Goal: Information Seeking & Learning: Find specific fact

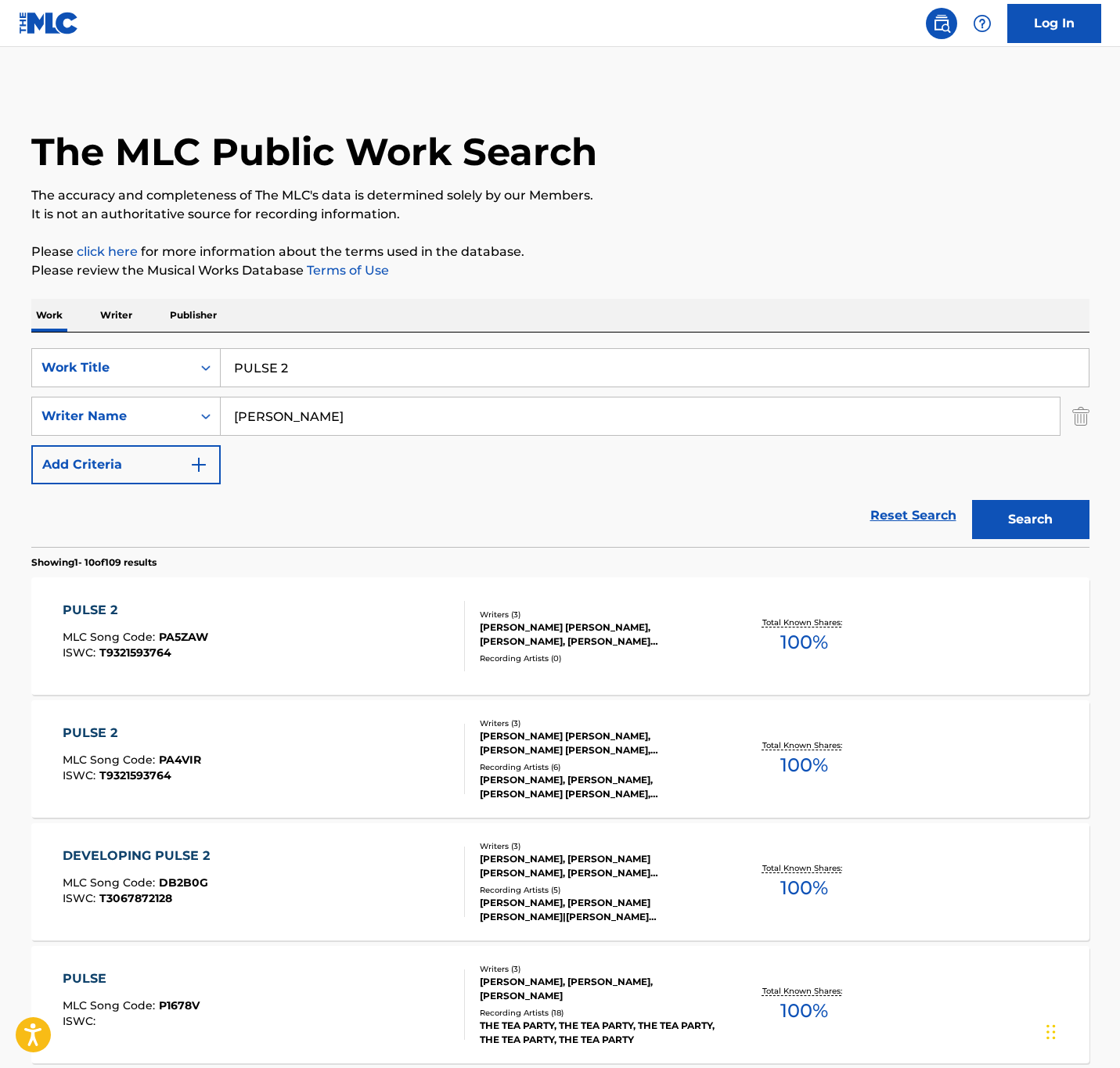
drag, startPoint x: 381, startPoint y: 357, endPoint x: -280, endPoint y: 358, distance: 661.0
click at [0, 358] on html "Accessibility Screen-Reader Guide, Feedback, and Issue Reporting | New window 0…" at bounding box center [560, 534] width 1120 height 1068
paste input "nebula nights"
type input "nebula nights"
drag, startPoint x: 330, startPoint y: 418, endPoint x: 38, endPoint y: 376, distance: 295.0
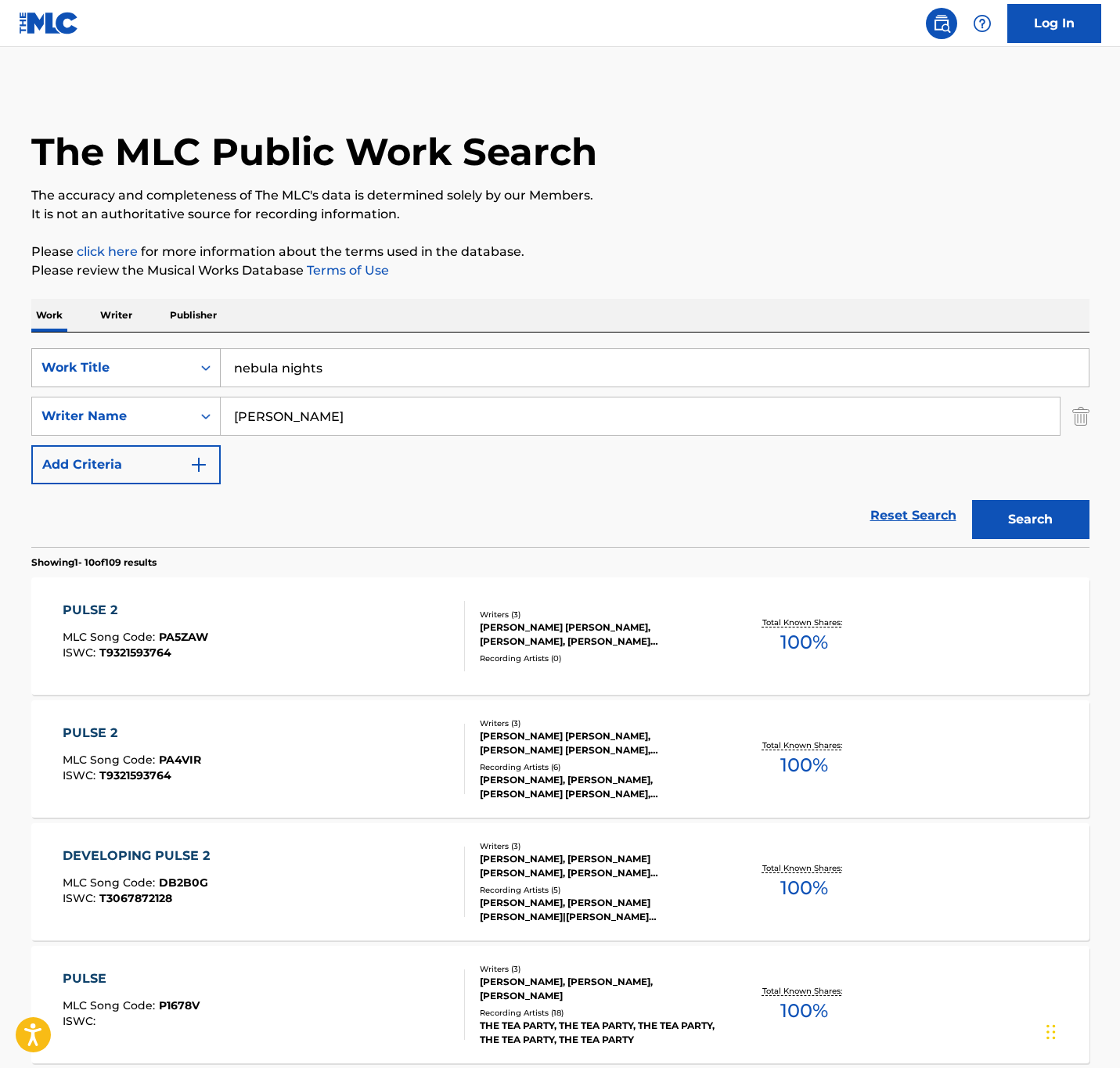
click at [38, 376] on div "SearchWithCriteriaa0712397-3d05-4dc7-b097-0413d2c78c5a Work Title nebula nights…" at bounding box center [561, 415] width 1059 height 136
click at [972, 500] on button "Search" at bounding box center [1031, 519] width 117 height 39
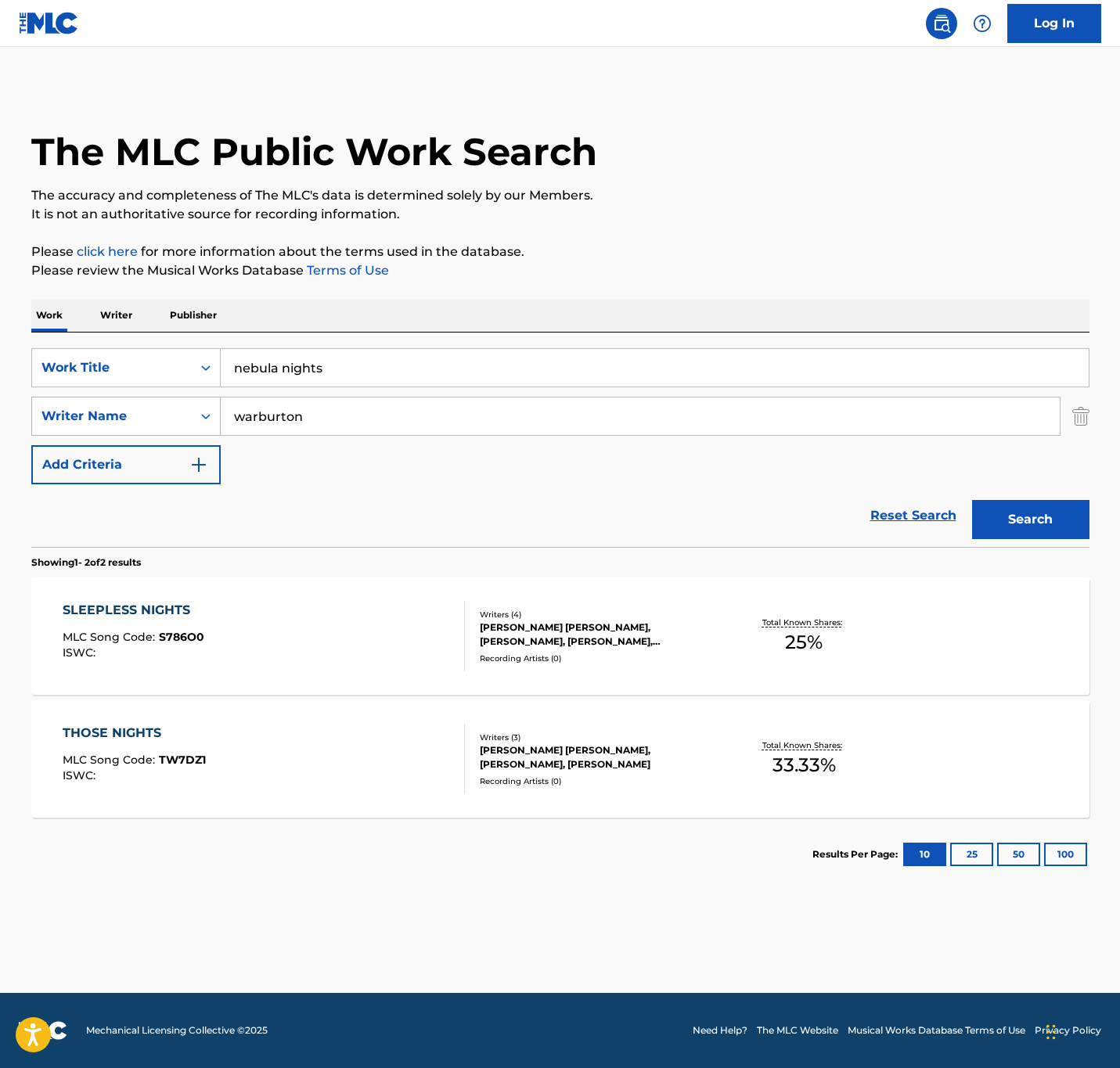
drag, startPoint x: 360, startPoint y: 413, endPoint x: 73, endPoint y: 415, distance: 287.0
click at [73, 415] on div "SearchWithCriteria5733b481-6174-49b4-aac0-7ef9b78f671f Writer Name [PERSON_NAME]" at bounding box center [561, 415] width 1059 height 39
type input "[PERSON_NAME]"
click at [972, 500] on button "Search" at bounding box center [1031, 519] width 117 height 39
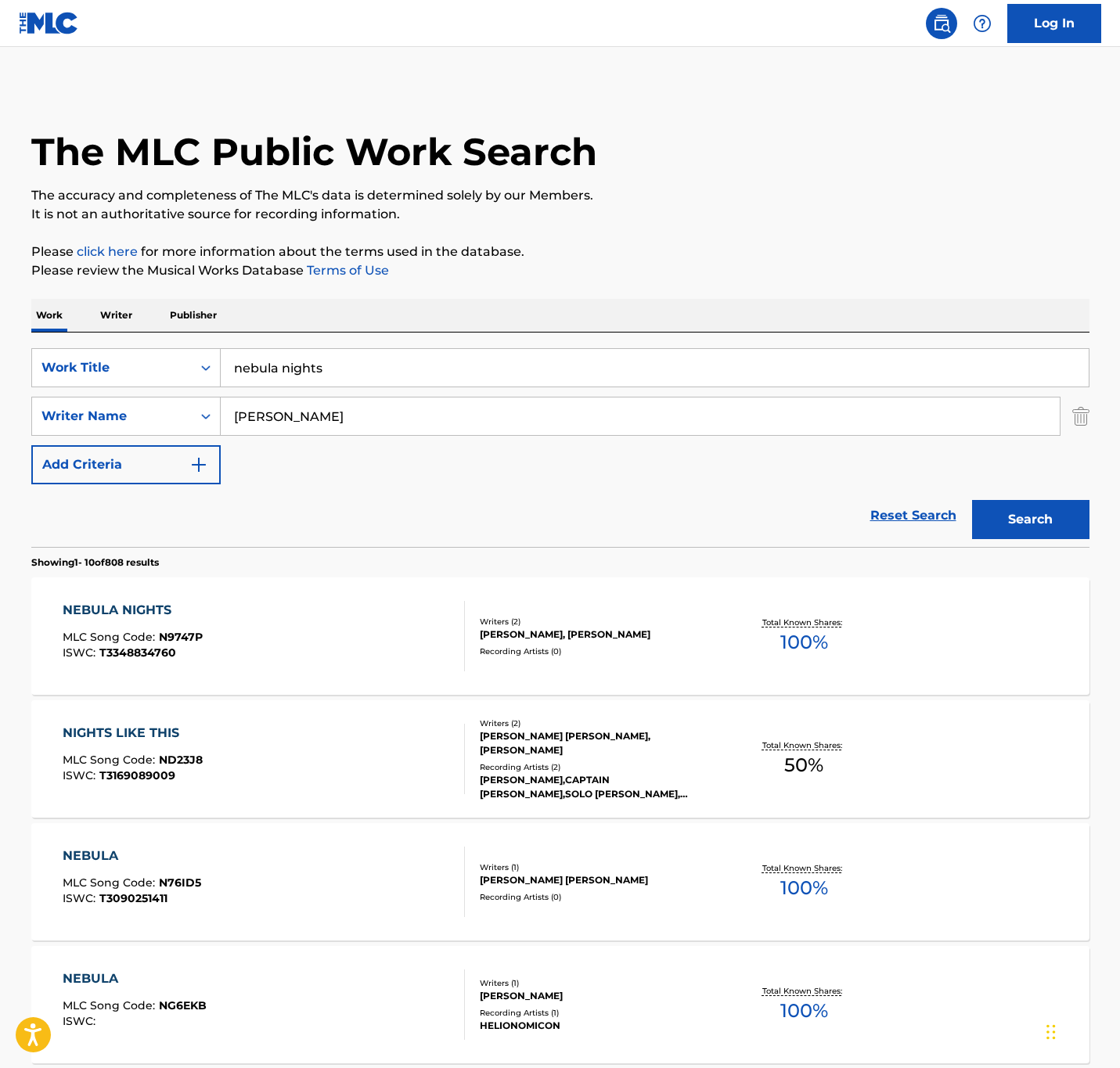
click at [394, 627] on div "NEBULA NIGHTS MLC Song Code : N9747P ISWC : T3348834760" at bounding box center [264, 636] width 402 height 70
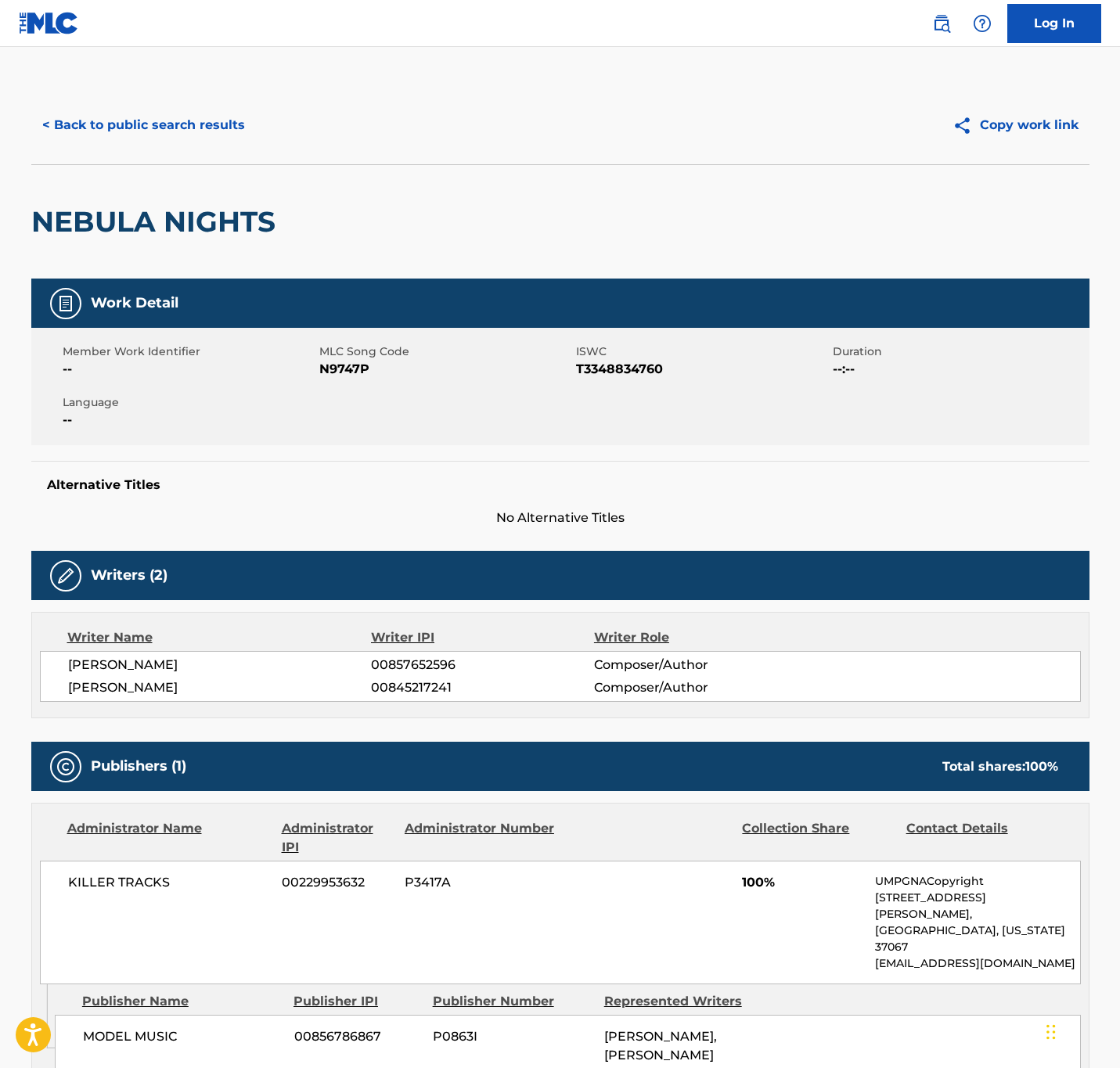
scroll to position [61, 0]
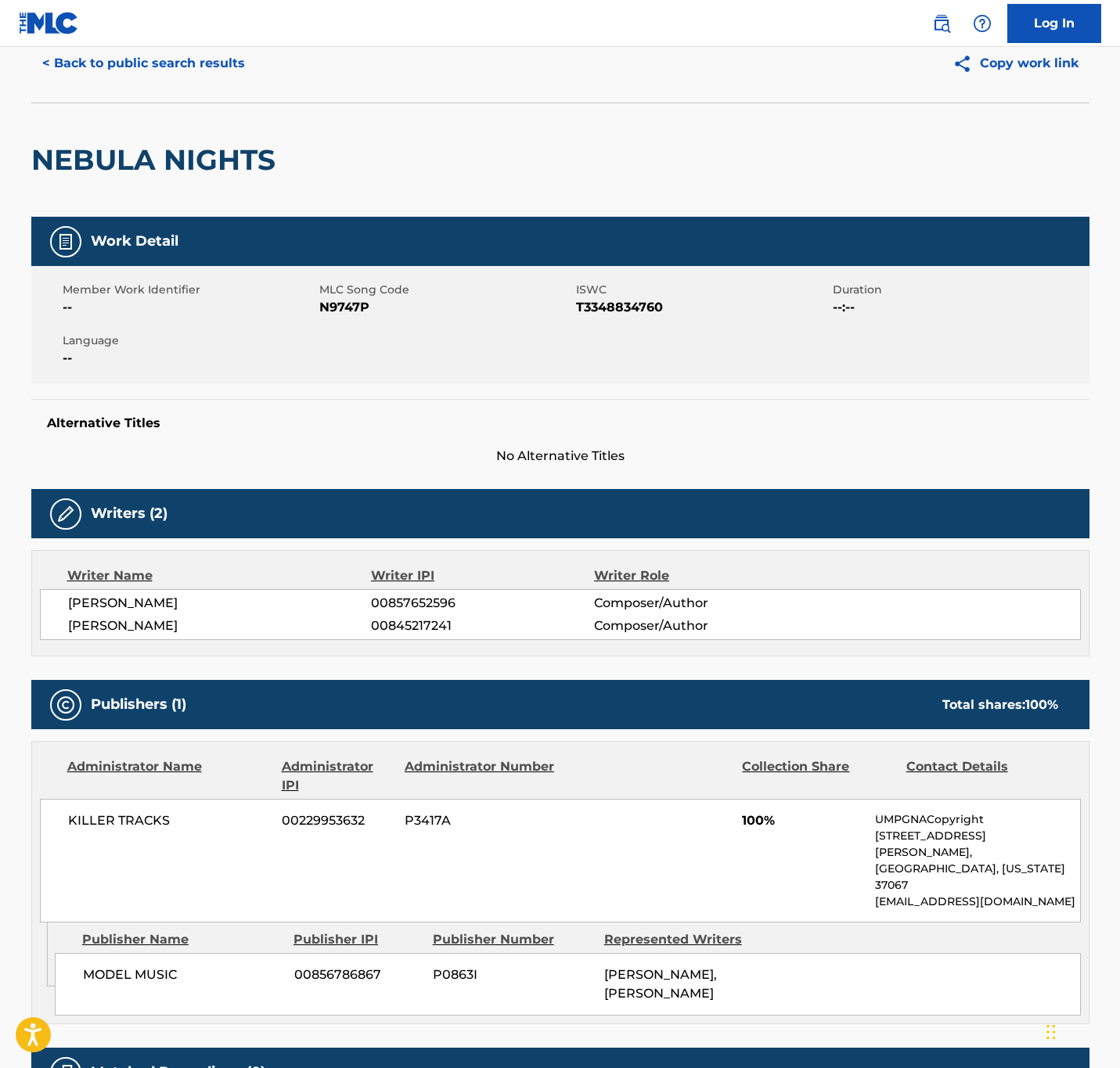
click at [125, 17] on nav "Log In" at bounding box center [560, 23] width 1120 height 47
click at [121, 43] on nav "Log In" at bounding box center [560, 23] width 1120 height 47
click at [123, 52] on button "< Back to public search results" at bounding box center [144, 62] width 225 height 39
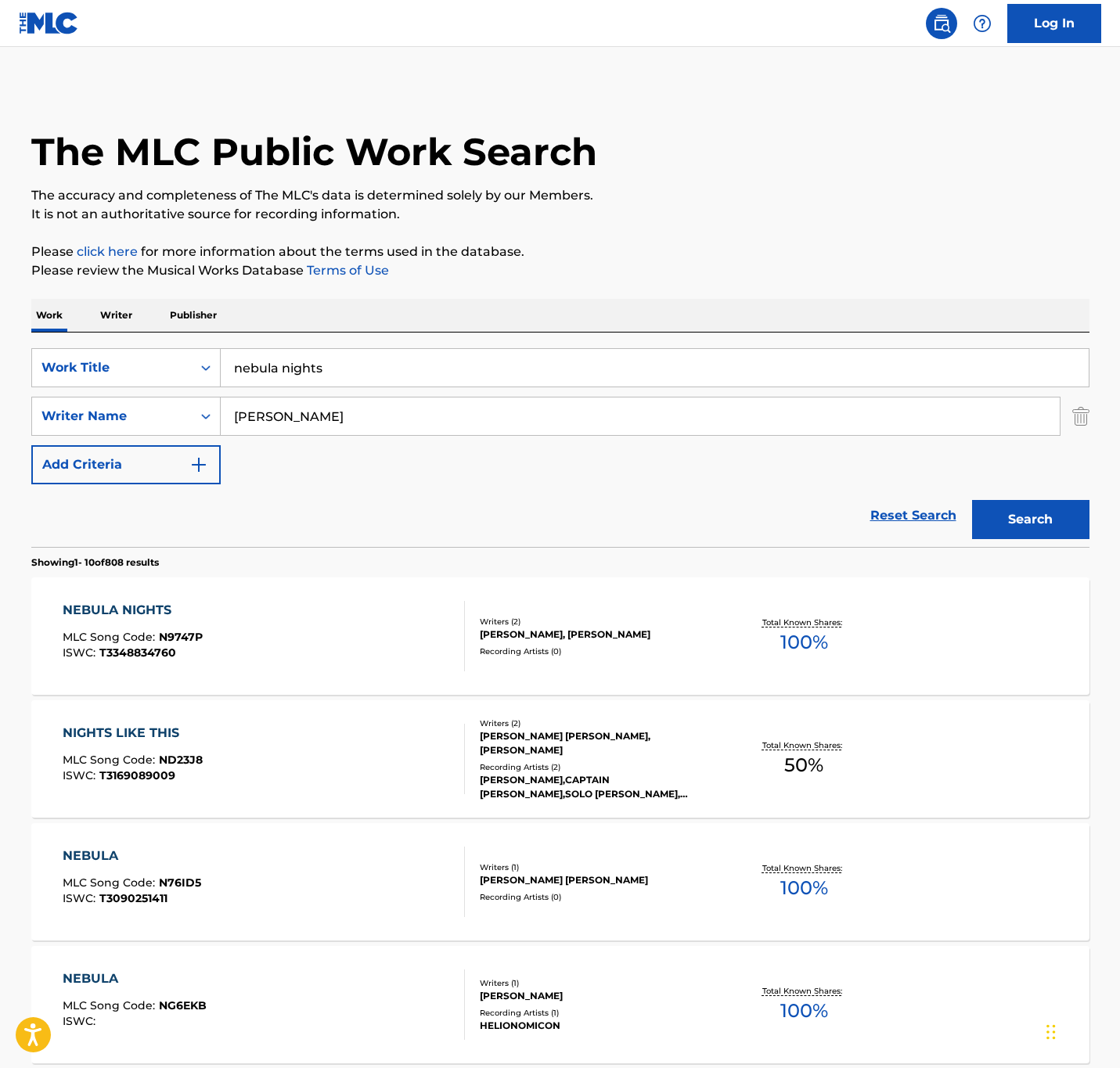
drag, startPoint x: 165, startPoint y: 357, endPoint x: -93, endPoint y: 322, distance: 260.4
click at [0, 322] on html "Accessibility Screen-Reader Guide, Feedback, and Issue Reporting | New window 0…" at bounding box center [560, 534] width 1120 height 1068
paste input "moments like thi"
type input "moments like this"
drag, startPoint x: 344, startPoint y: 418, endPoint x: -138, endPoint y: 411, distance: 482.1
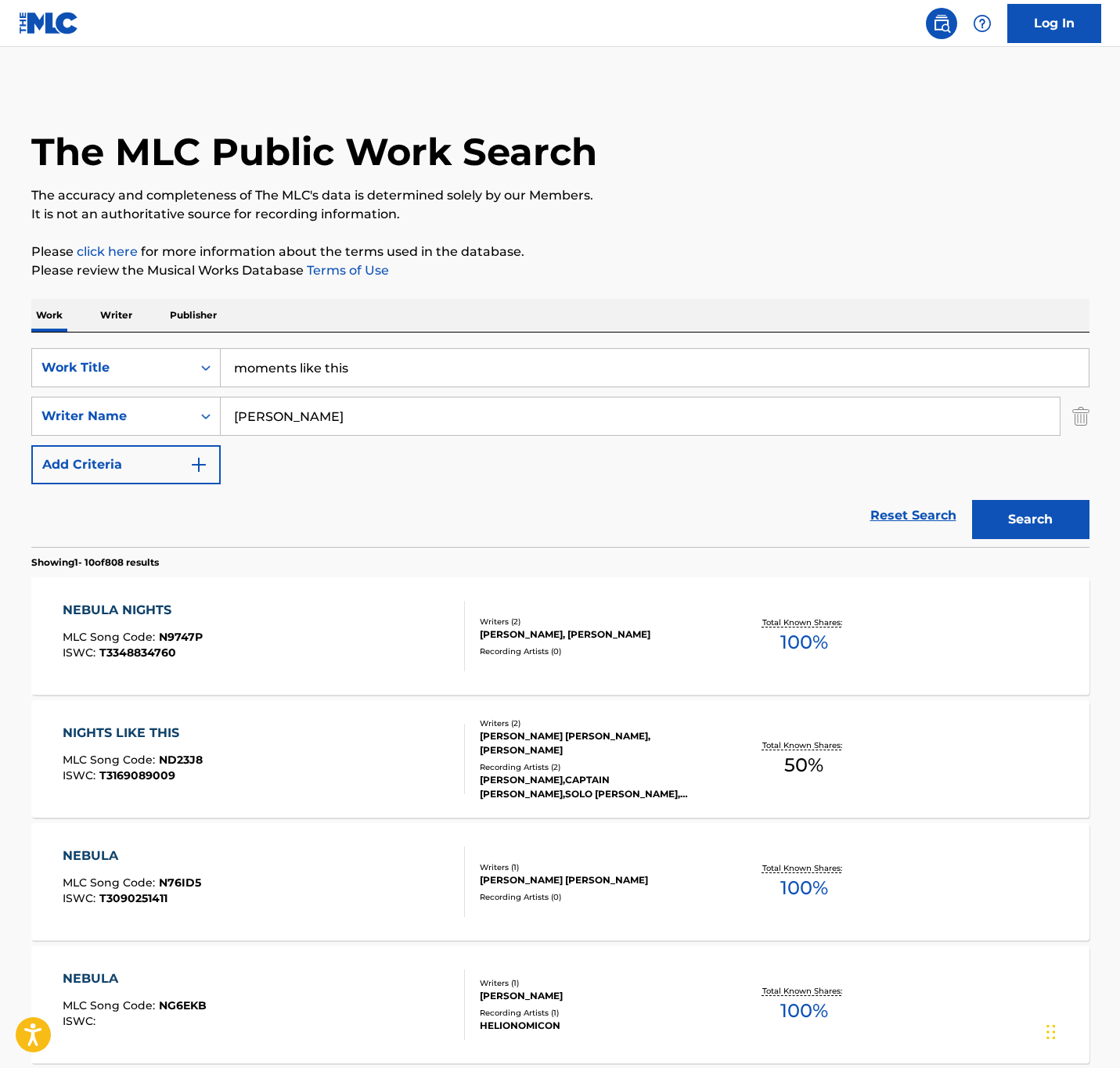
click at [0, 411] on html "Accessibility Screen-Reader Guide, Feedback, and Issue Reporting | New window 0…" at bounding box center [560, 534] width 1120 height 1068
click at [972, 500] on button "Search" at bounding box center [1031, 519] width 117 height 39
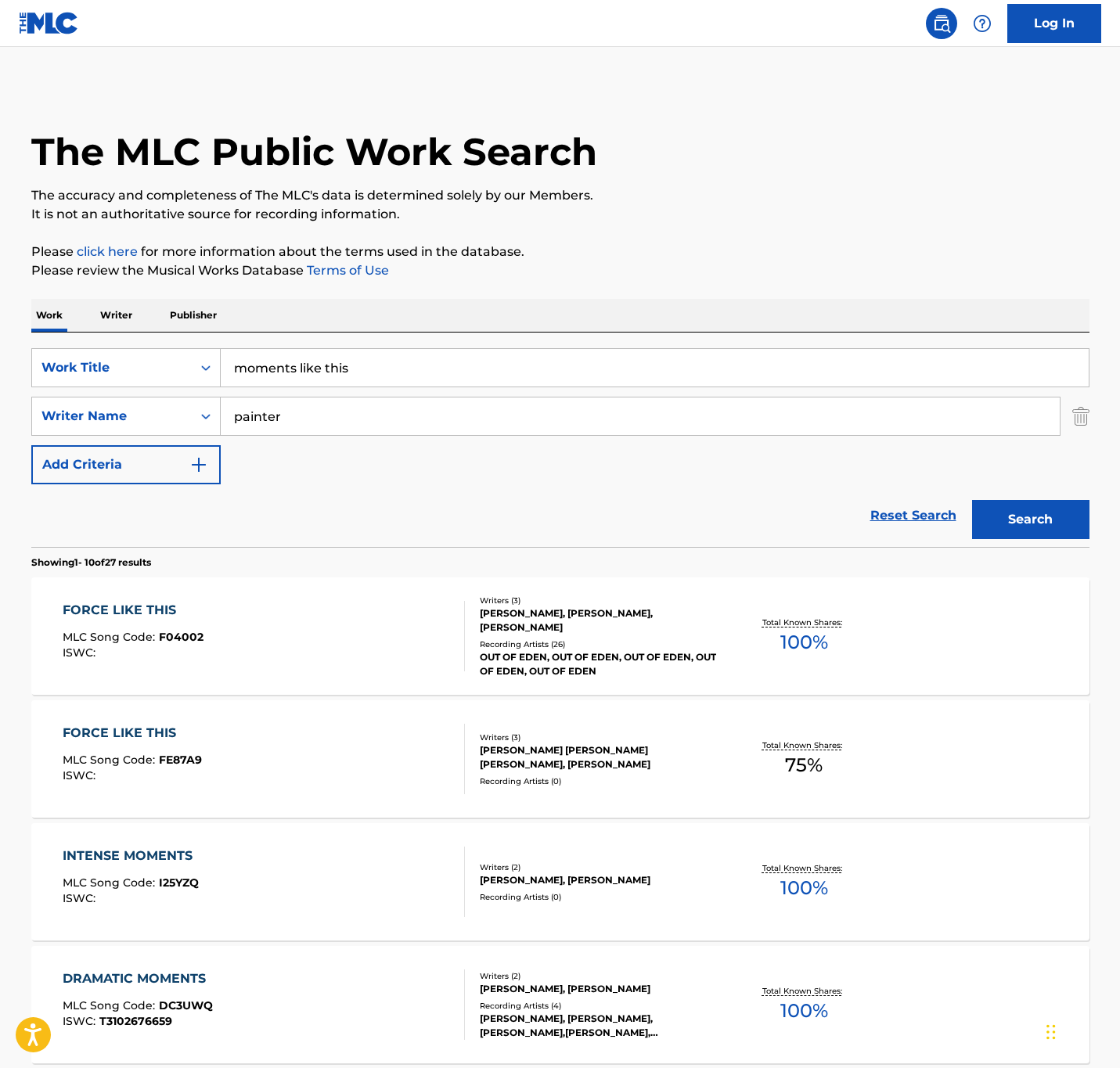
drag, startPoint x: 324, startPoint y: 423, endPoint x: 115, endPoint y: 389, distance: 211.7
click at [115, 389] on div "SearchWithCriteriaa0712397-3d05-4dc7-b097-0413d2c78c5a Work Title moments like …" at bounding box center [561, 415] width 1059 height 136
click at [972, 500] on button "Search" at bounding box center [1031, 519] width 117 height 39
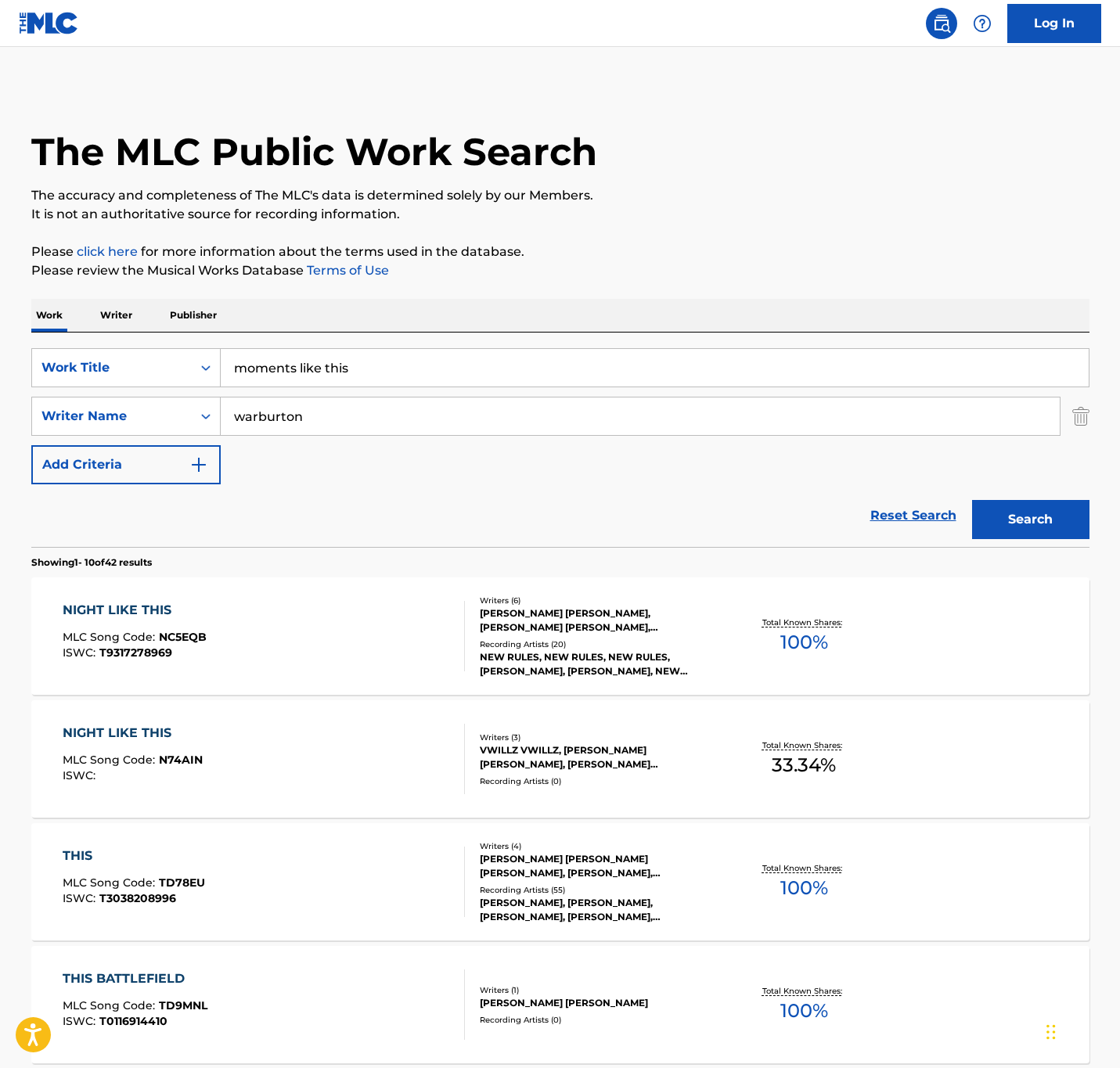
drag, startPoint x: 348, startPoint y: 419, endPoint x: 2, endPoint y: 408, distance: 346.2
click at [2, 408] on main "The MLC Public Work Search The accuracy and completeness of The MLC's data is d…" at bounding box center [560, 967] width 1120 height 1842
type input "[PERSON_NAME]"
click at [972, 500] on button "Search" at bounding box center [1031, 519] width 117 height 39
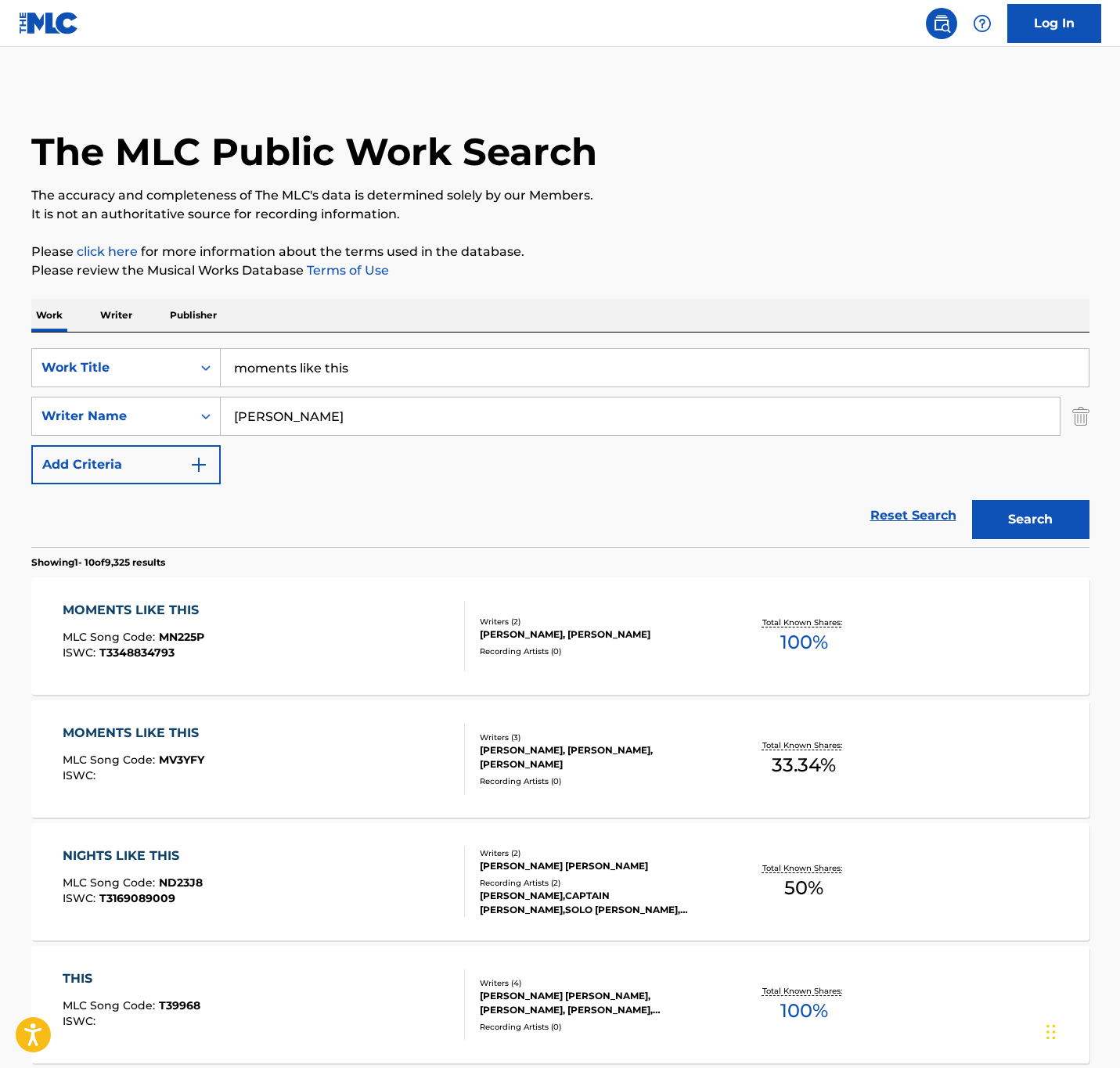
click at [402, 642] on div "MOMENTS LIKE THIS MLC Song Code : MN225P ISWC : T3348834793" at bounding box center [264, 636] width 402 height 70
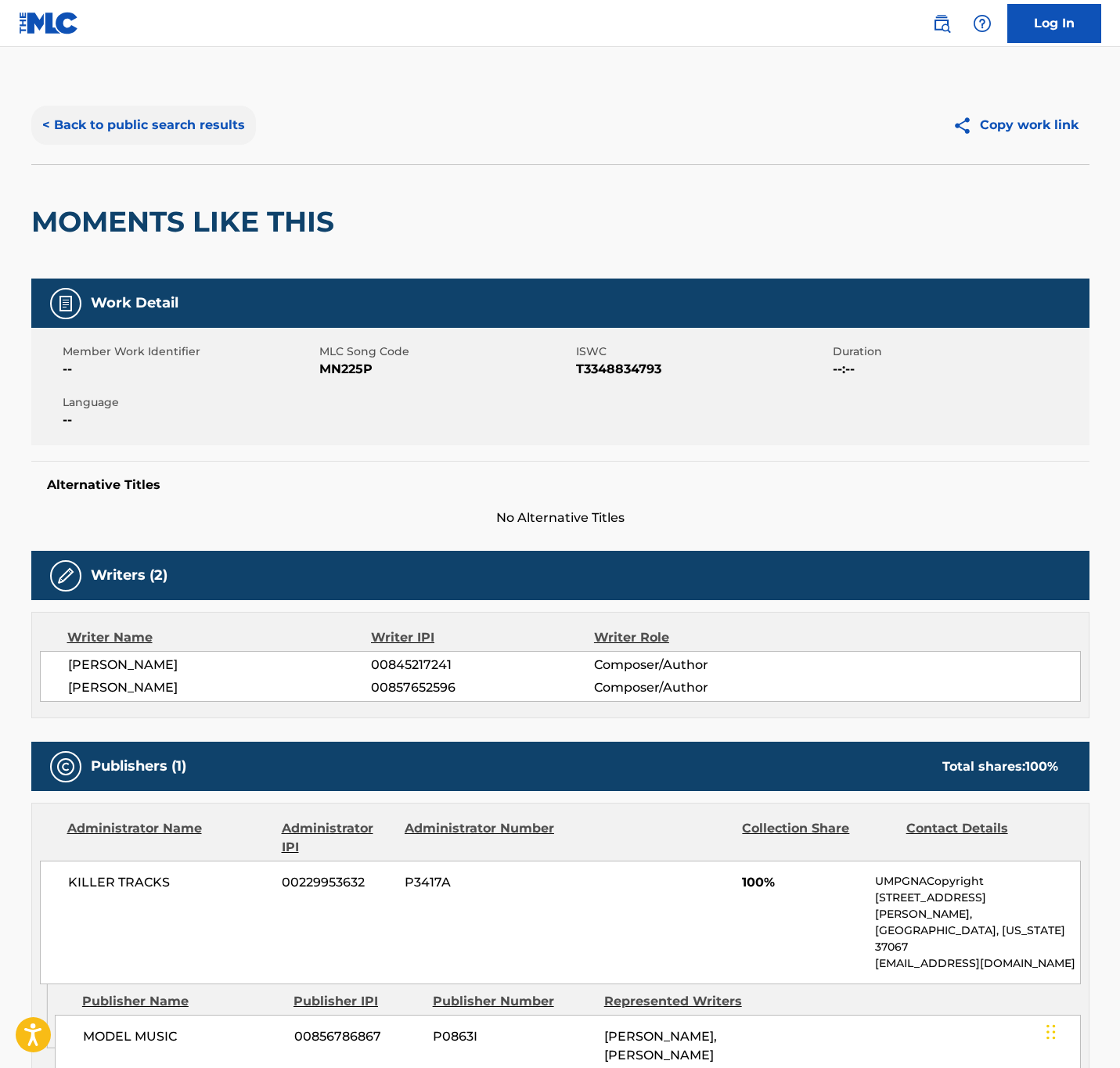
click at [223, 121] on button "< Back to public search results" at bounding box center [144, 125] width 225 height 39
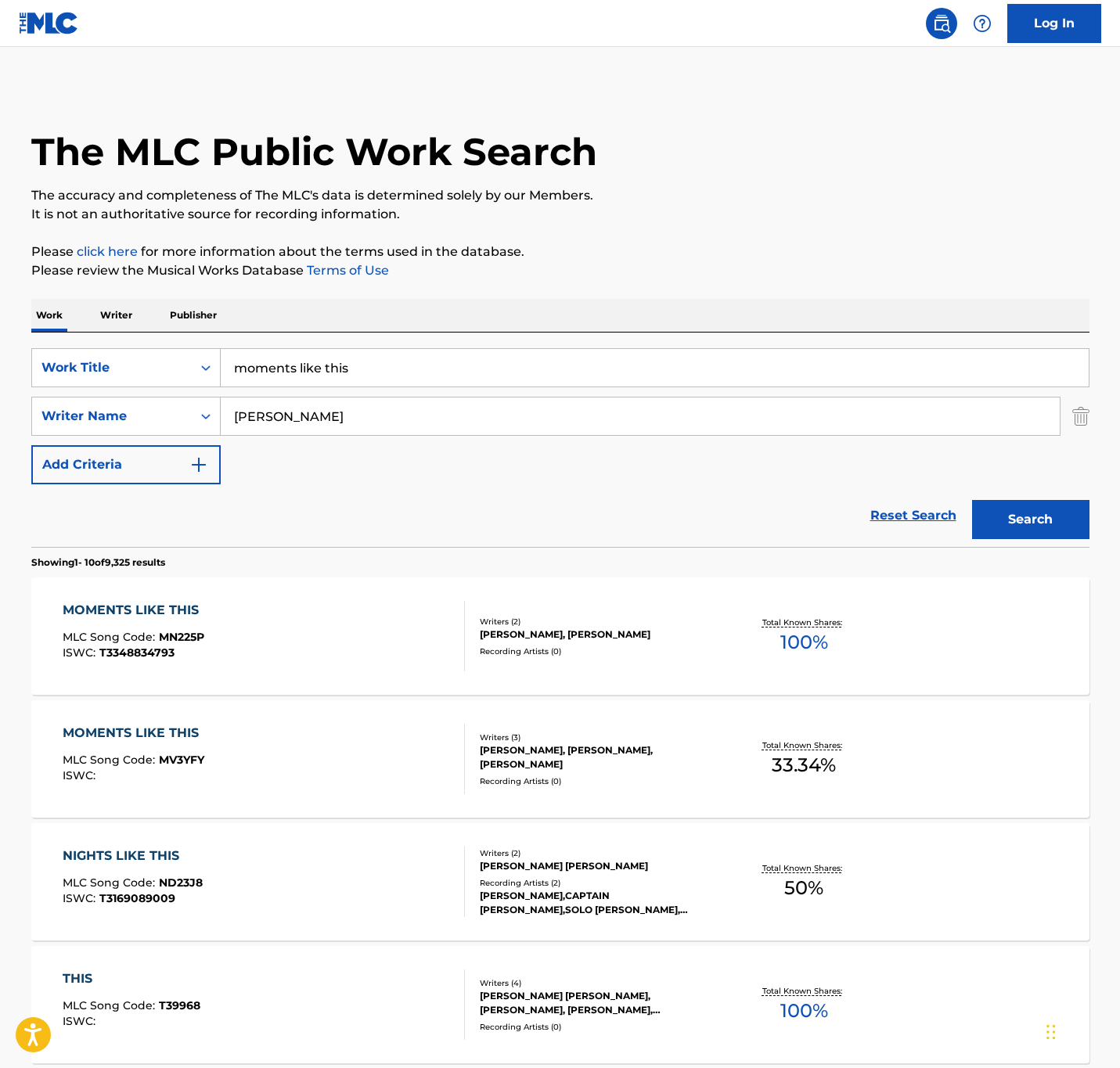
drag, startPoint x: 378, startPoint y: 370, endPoint x: 28, endPoint y: 306, distance: 355.8
click at [28, 306] on div "The MLC Public Work Search The accuracy and completeness of The MLC's data is d…" at bounding box center [561, 984] width 1096 height 1795
type input "say your goodbyes"
click at [972, 500] on button "Search" at bounding box center [1031, 519] width 117 height 39
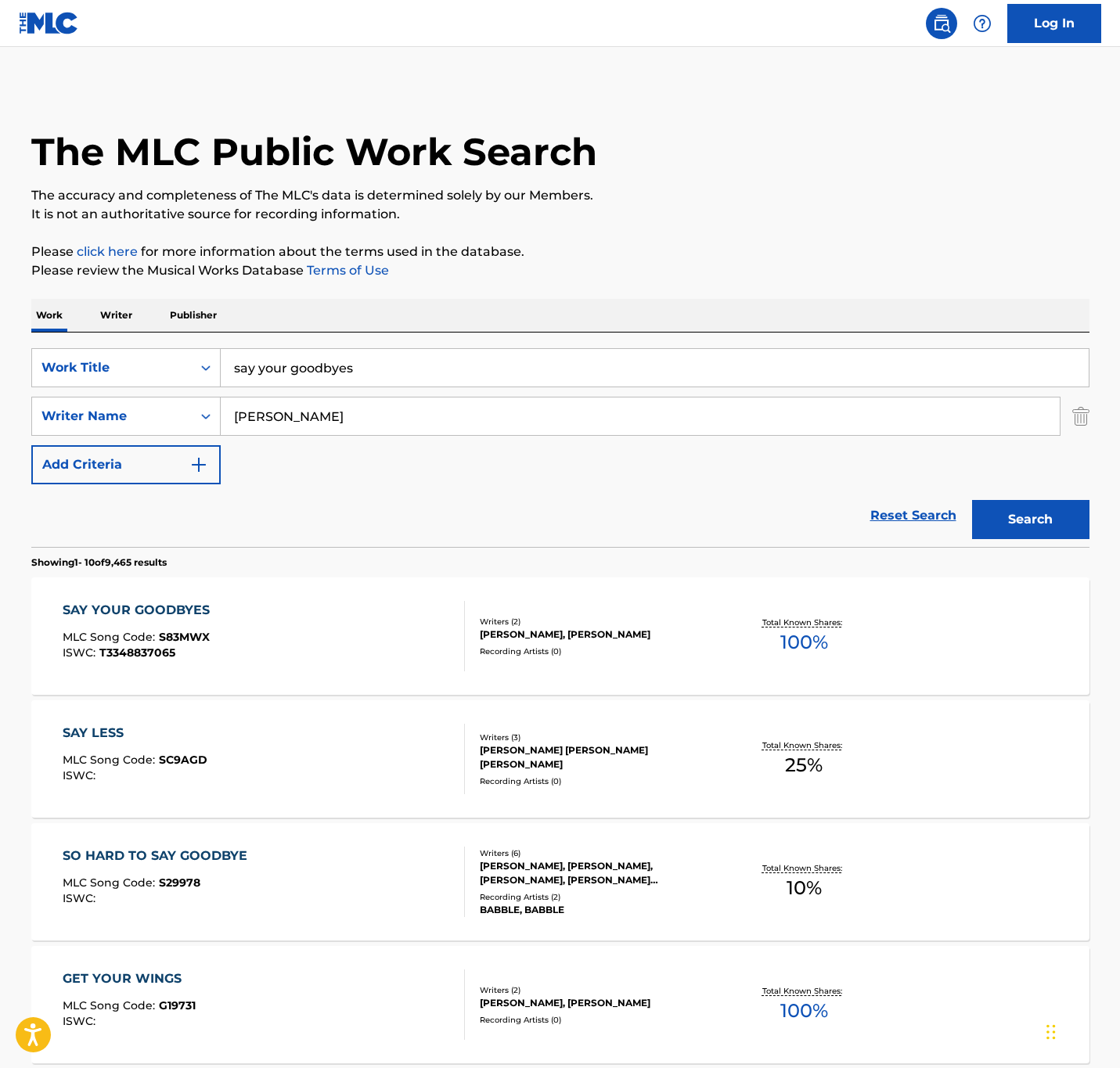
click at [367, 625] on div "SAY YOUR GOODBYES MLC Song Code : S83MWX ISWC : T3348837065" at bounding box center [264, 636] width 402 height 70
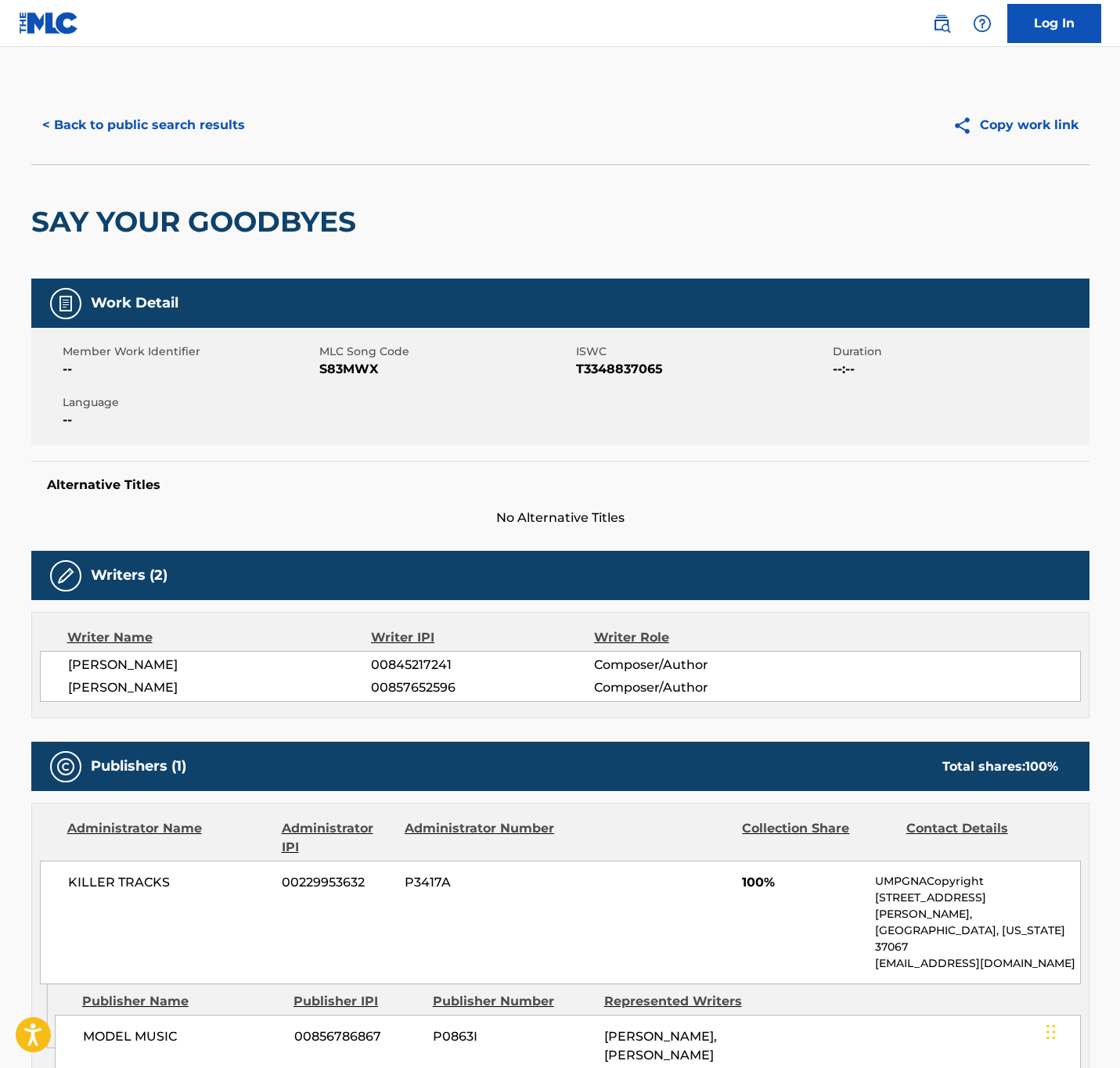
scroll to position [211, 0]
